Goal: Task Accomplishment & Management: Complete application form

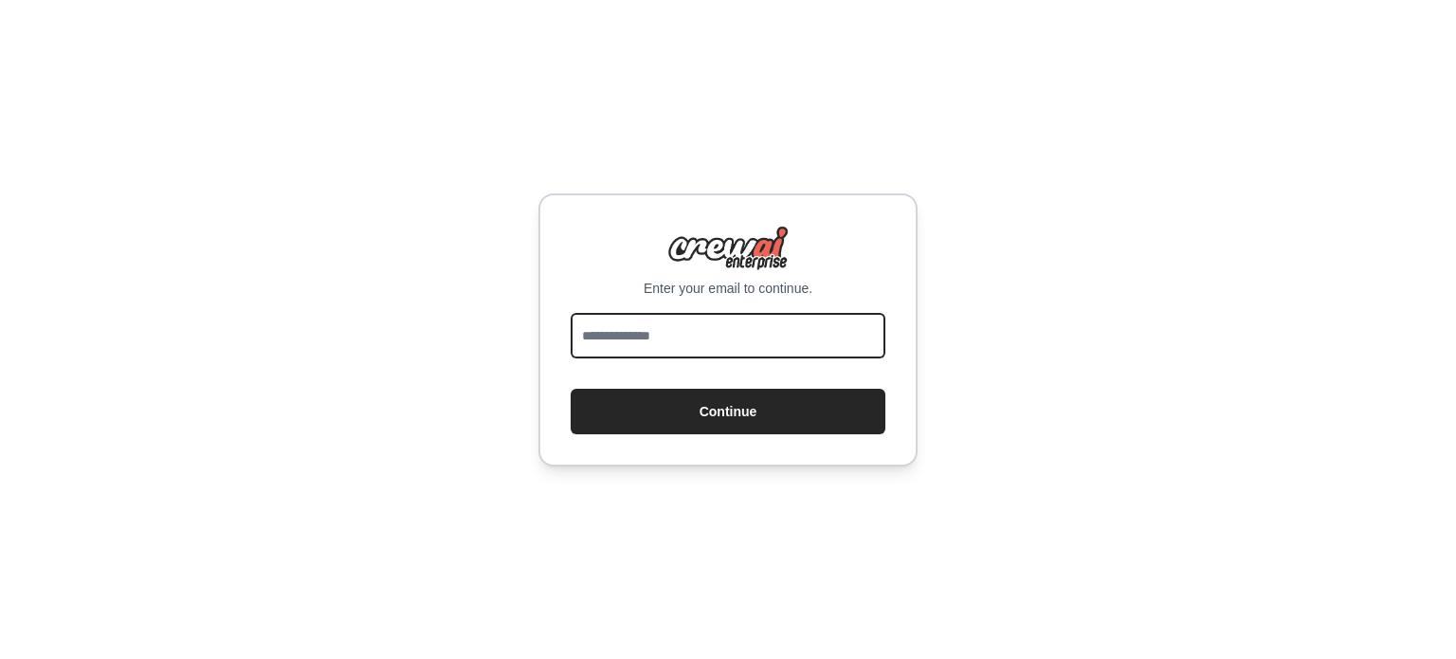
click at [632, 343] on input "email" at bounding box center [728, 336] width 315 height 46
type input "**********"
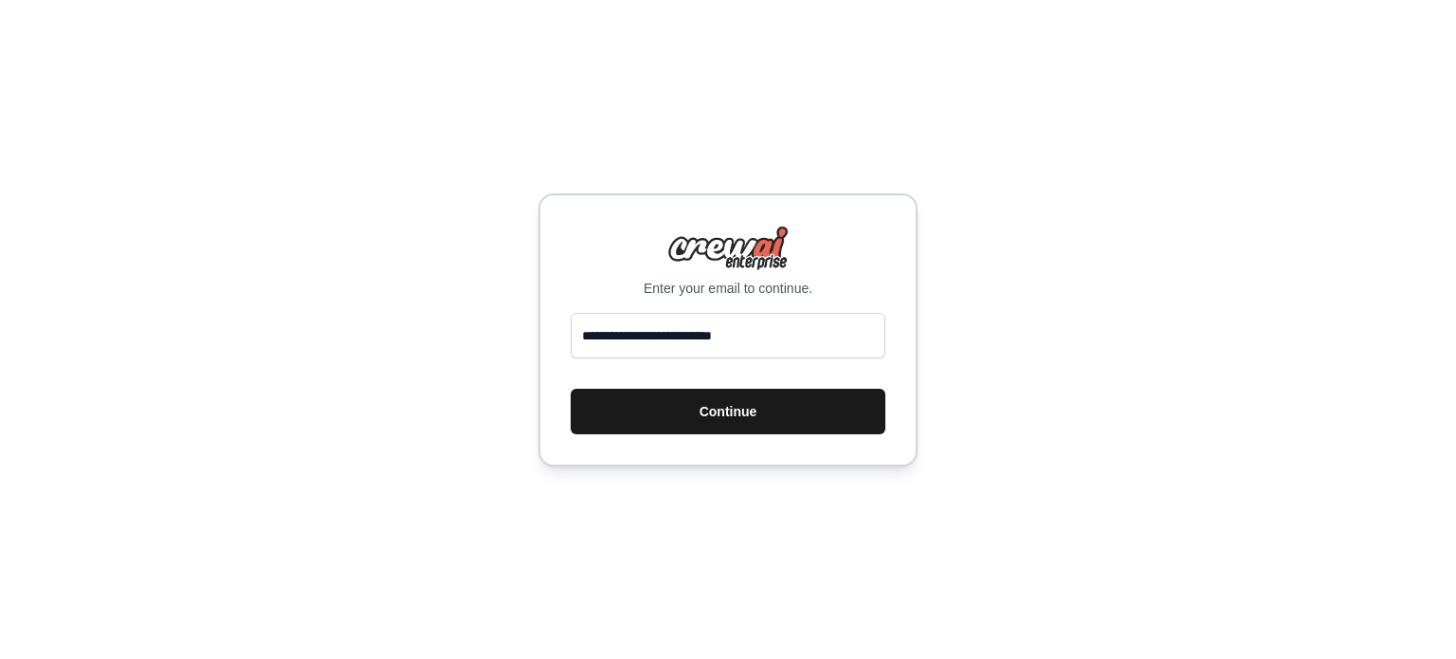
click at [764, 413] on button "Continue" at bounding box center [728, 412] width 315 height 46
